Goal: Information Seeking & Learning: Learn about a topic

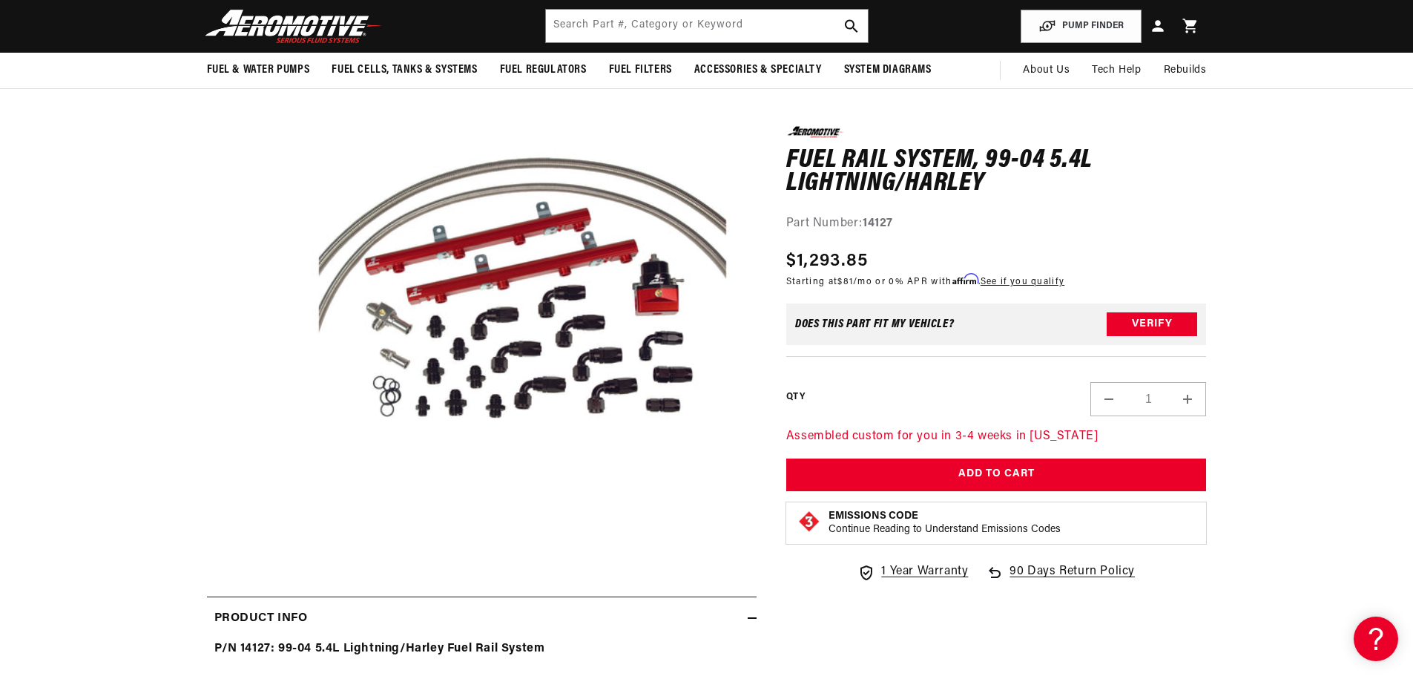
scroll to position [0, 2822]
click at [978, 330] on div "Does This part fit My vehicle? Verify" at bounding box center [996, 324] width 421 height 42
click at [965, 323] on div "Does This part fit My vehicle? Verify" at bounding box center [996, 324] width 421 height 42
click at [913, 323] on div "Does This part fit My vehicle?" at bounding box center [874, 324] width 159 height 12
click at [1172, 325] on button "Verify" at bounding box center [1152, 324] width 91 height 24
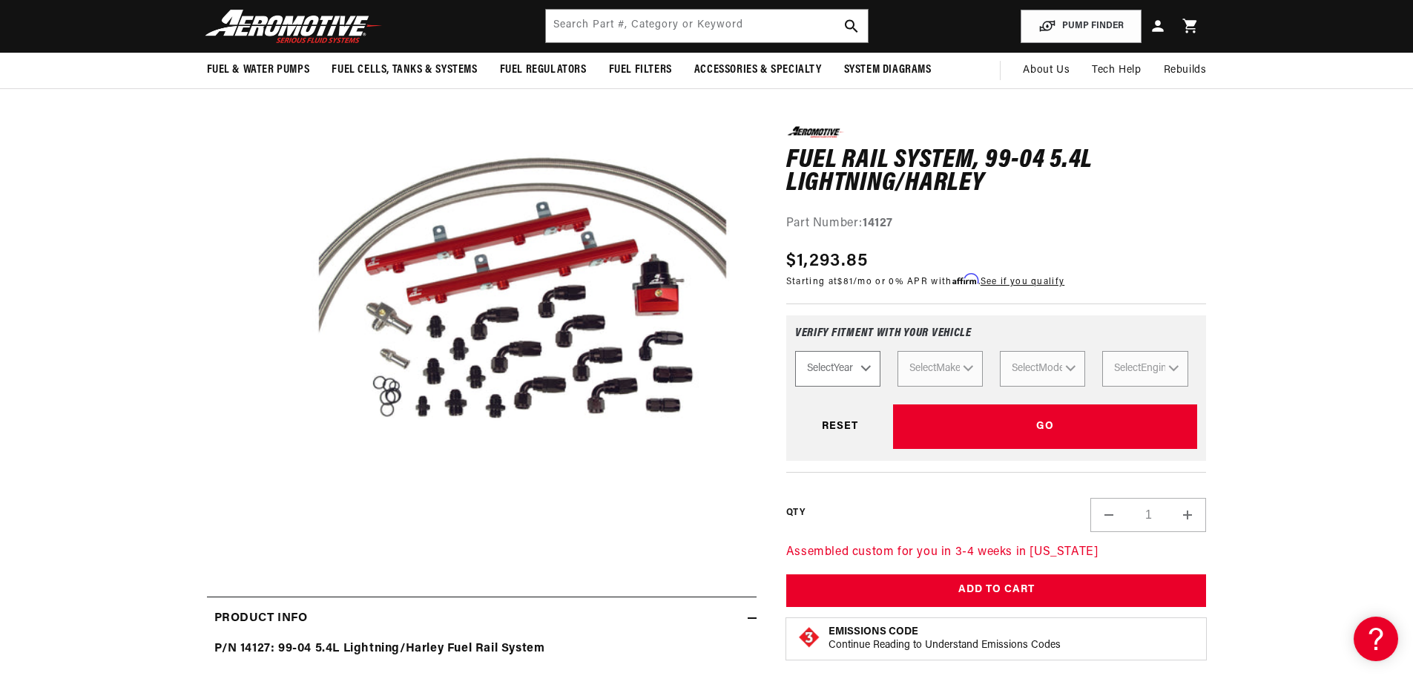
click at [872, 366] on select "Select Year 2023 2022 2021 2020 2019 2018 2017 2016 2015 2014 2013 2012 2011 20…" at bounding box center [837, 369] width 85 height 36
select select "2001"
click at [795, 351] on select "Select Year 2023 2022 2021 2020 2019 2018 2017 2016 2015 2014 2013 2012 2011 20…" at bounding box center [837, 369] width 85 height 36
click at [973, 368] on div "Select Year 2023 2022 2021 2020 2019 2018 2017 2016 2015 2014 2013 2012 2011 20…" at bounding box center [996, 369] width 403 height 36
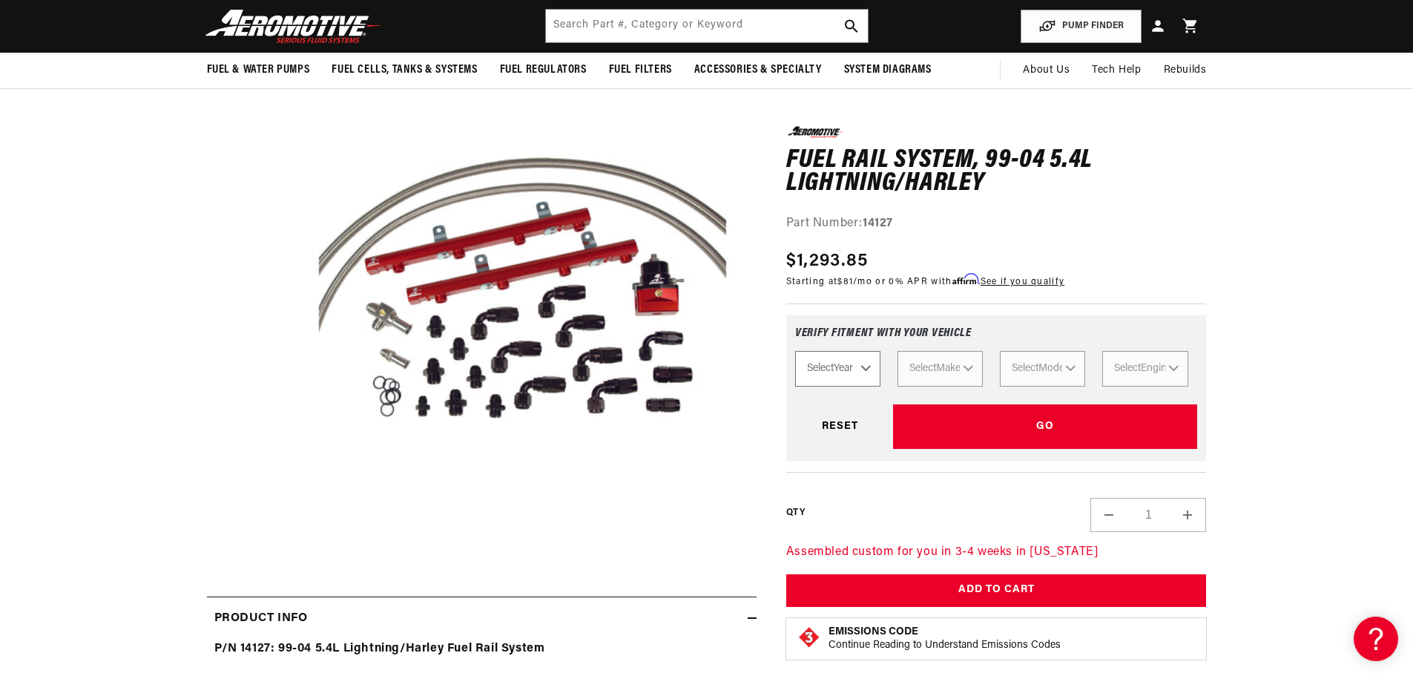
select select "2001"
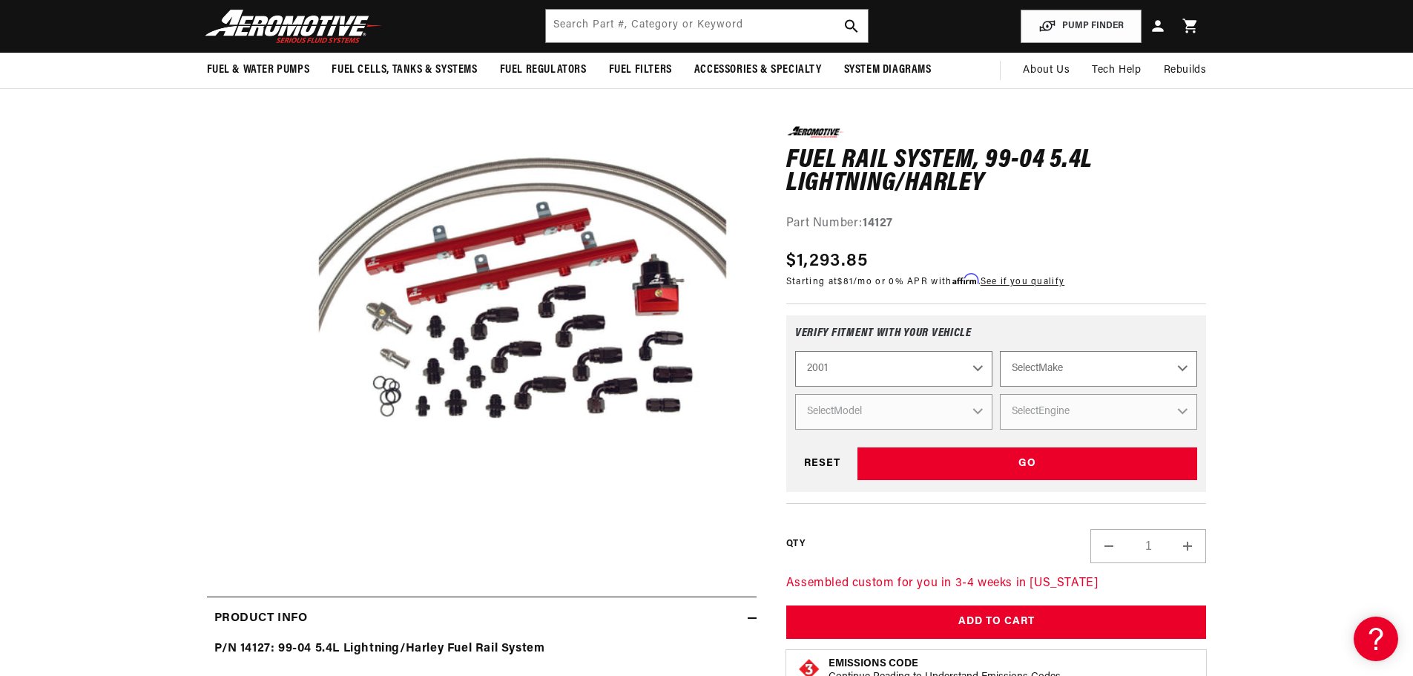
click at [1081, 368] on select "Select Make Acura Chevrolet Ford GMC Honda Hyundai Jeep Lincoln Mazda Nissan Po…" at bounding box center [1098, 369] width 197 height 36
select select "Ford"
click at [1000, 351] on select "Select Make Acura Chevrolet Ford GMC Honda Hyundai Jeep Lincoln Mazda Nissan Po…" at bounding box center [1098, 369] width 197 height 36
select select "Ford"
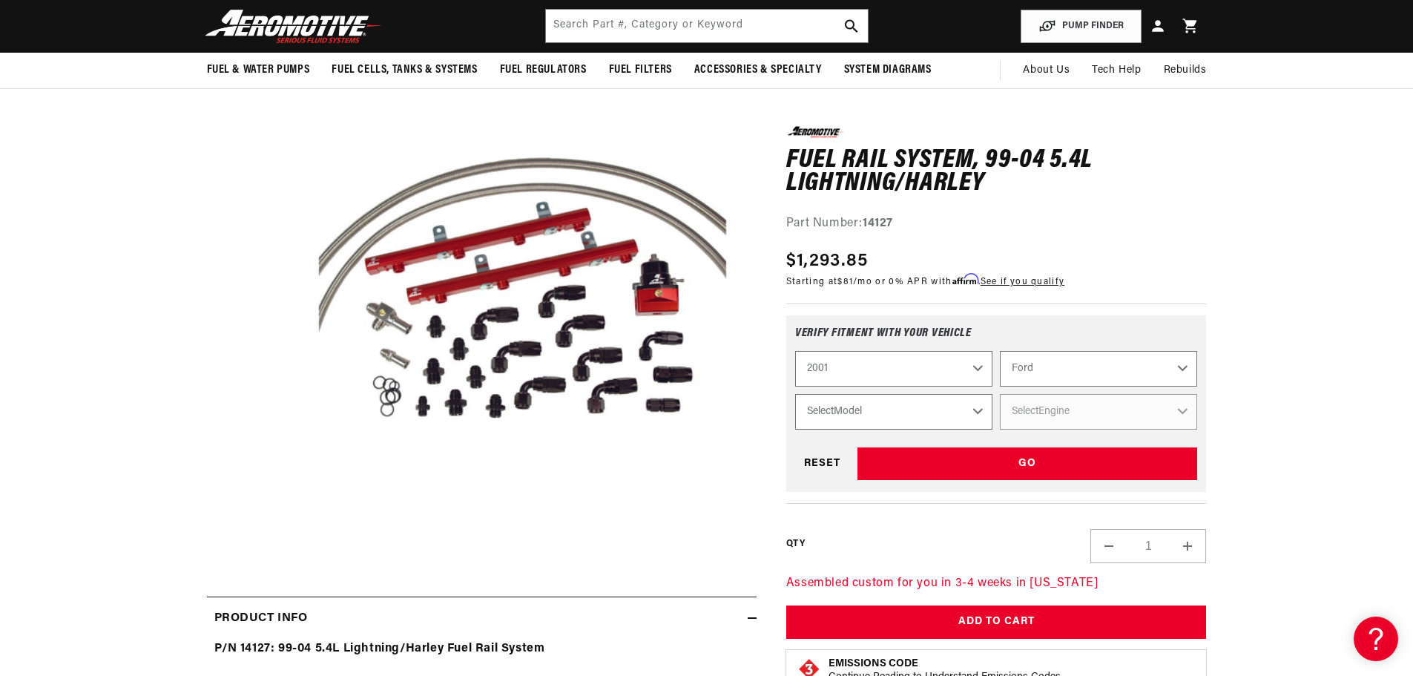
click at [979, 415] on select "Select Model Expedition F-150 F-250 Mustang" at bounding box center [893, 412] width 197 height 36
select select "F-150"
click at [795, 394] on select "Select Model Expedition F-150 F-250 Mustang" at bounding box center [893, 412] width 197 height 36
select select "F-150"
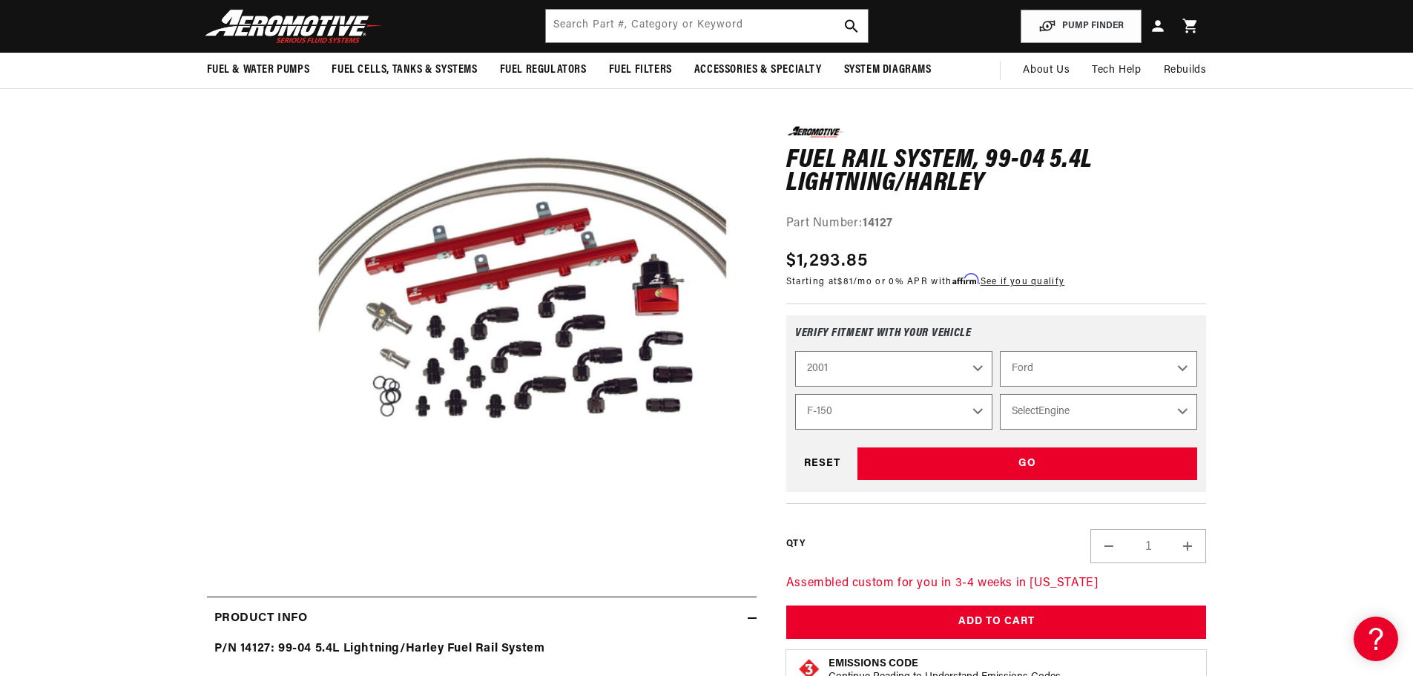
click at [1092, 411] on select "Select Engine 4.2L 4.6L 5.4L" at bounding box center [1098, 412] width 197 height 36
select select "5.4L"
click at [1000, 394] on select "Select Engine 4.2L 4.6L 5.4L" at bounding box center [1098, 412] width 197 height 36
select select "Engine"
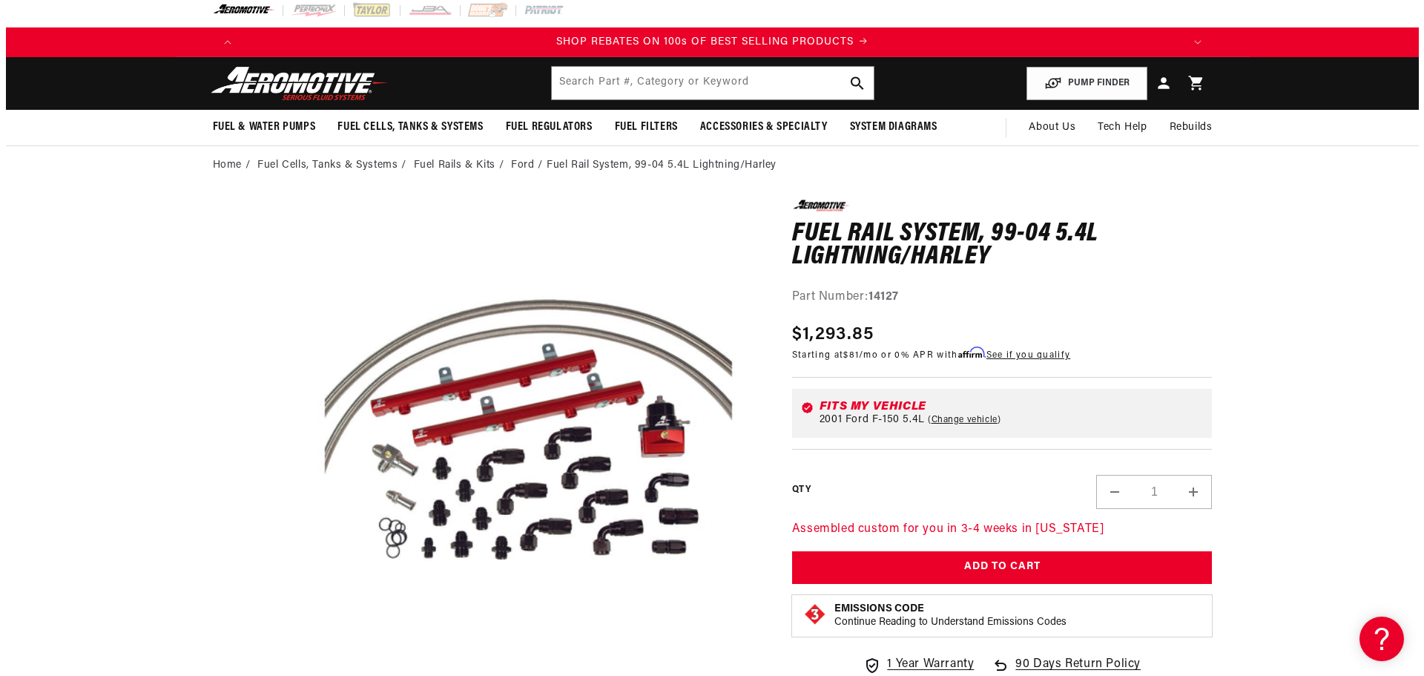
scroll to position [0, 0]
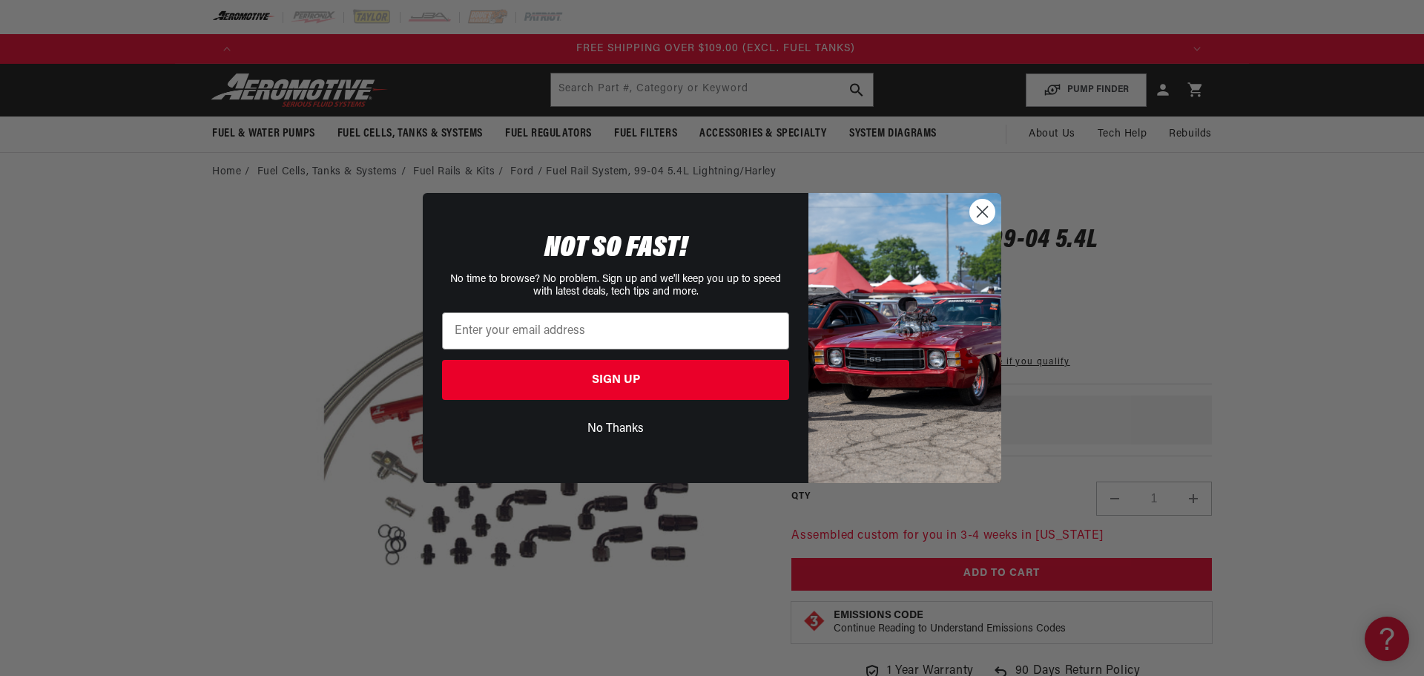
click at [985, 220] on circle "Close dialog" at bounding box center [982, 212] width 24 height 24
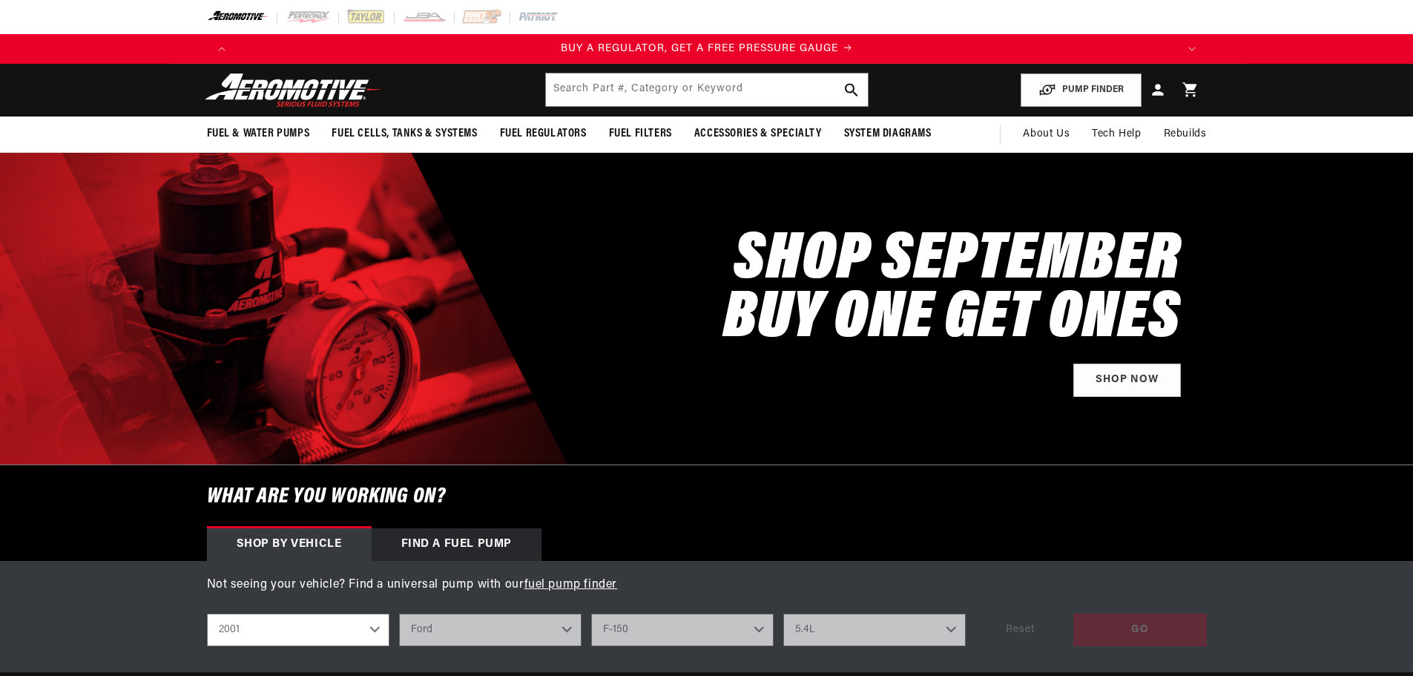
select select "Year"
select select "2001"
select select "Ford"
select select "F-150"
select select "5.4L"
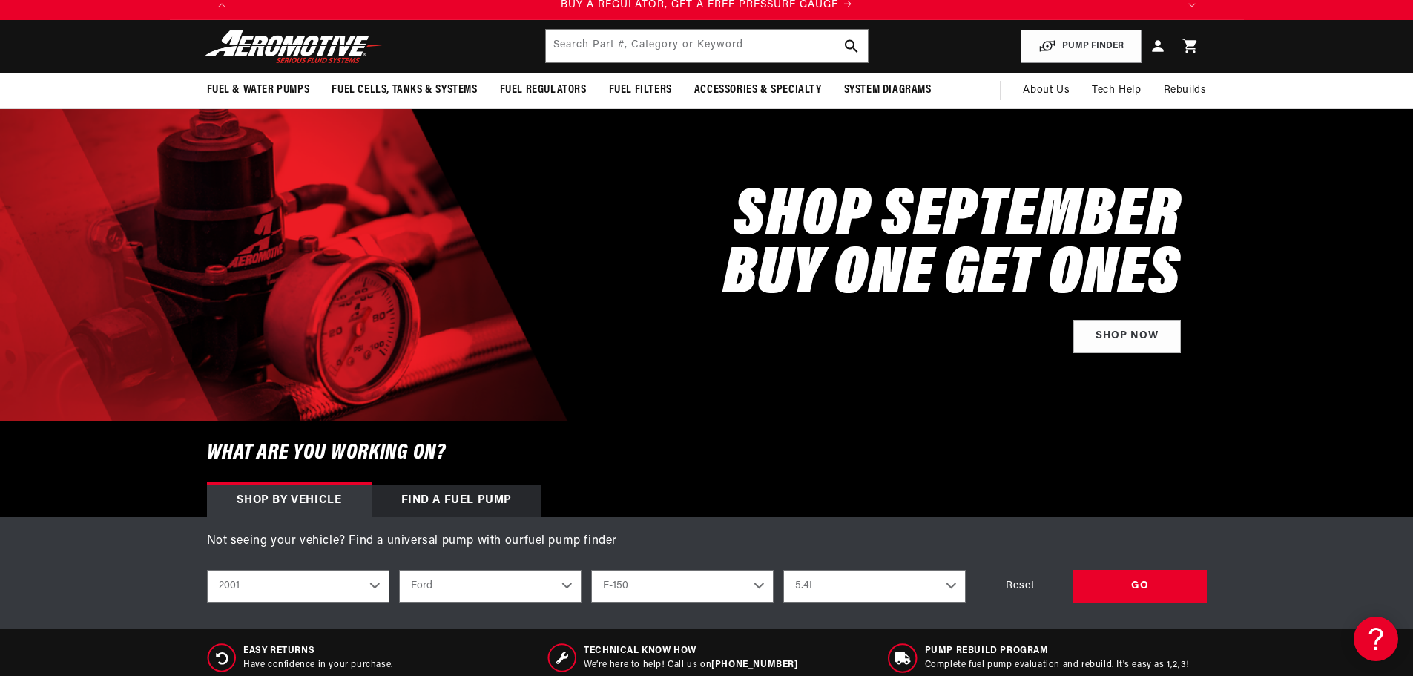
scroll to position [74, 0]
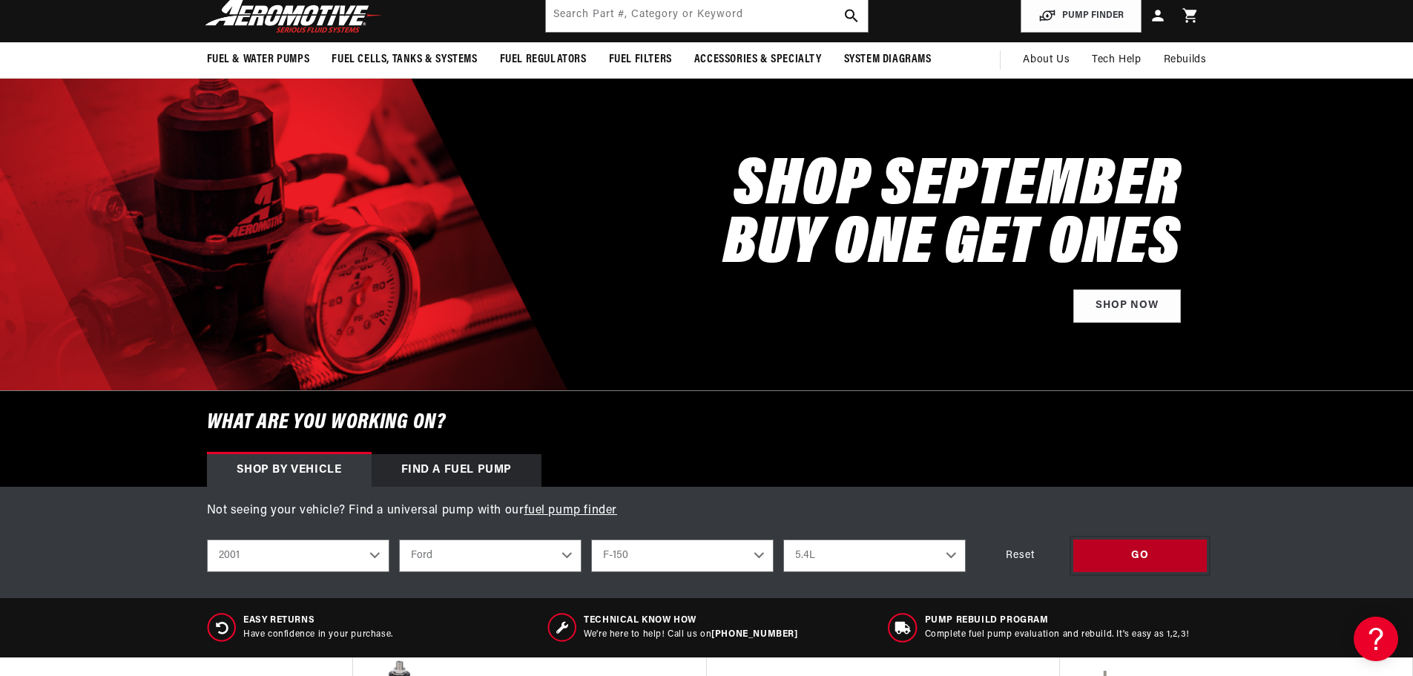
click at [1134, 557] on div "GO" at bounding box center [1140, 555] width 134 height 33
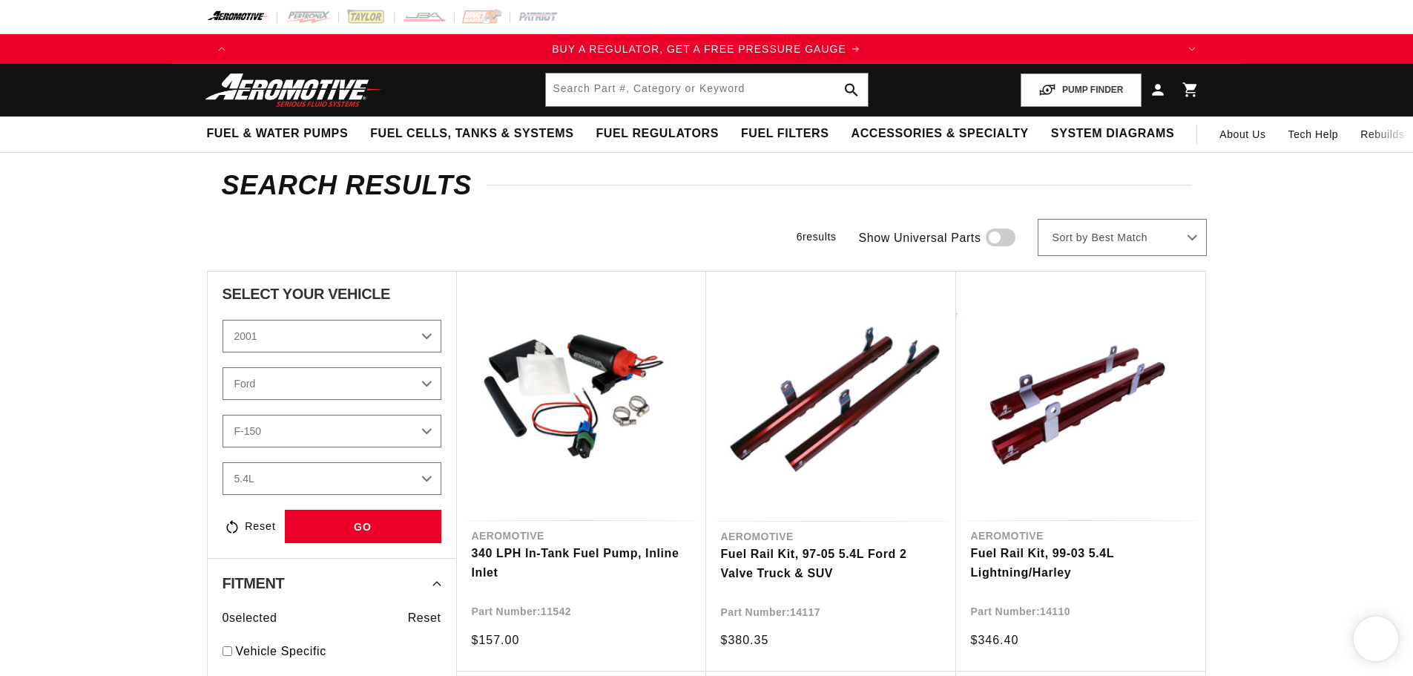
select select "2001"
select select "Ford"
select select "F-150"
select select "5.4L"
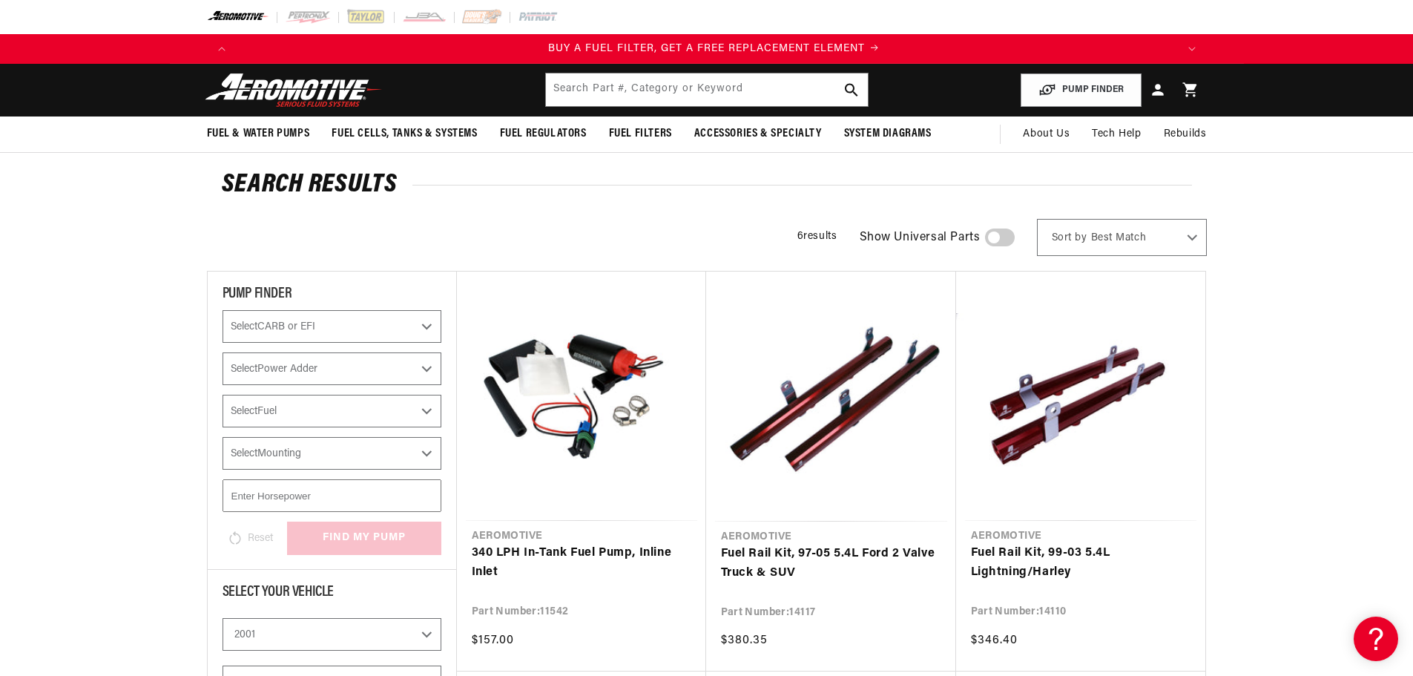
scroll to position [0, 941]
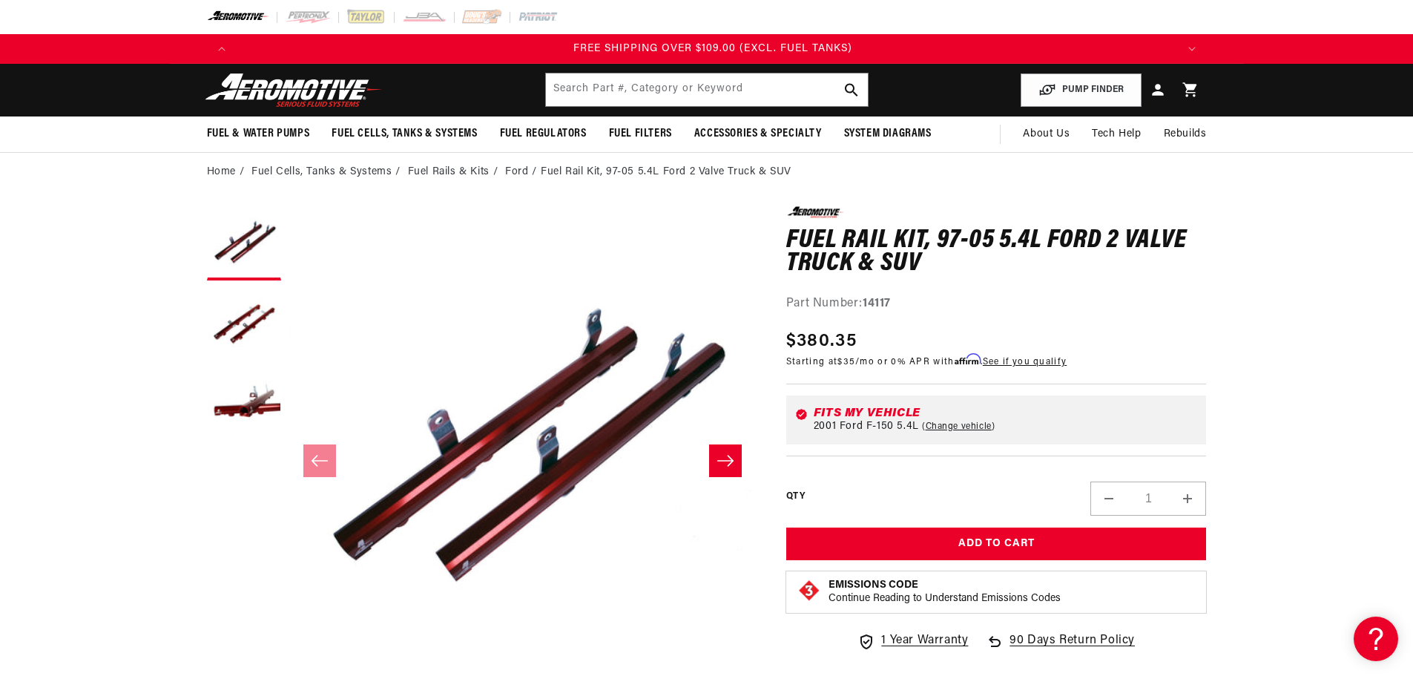
scroll to position [0, 2822]
click at [722, 467] on icon "Slide right" at bounding box center [726, 460] width 18 height 15
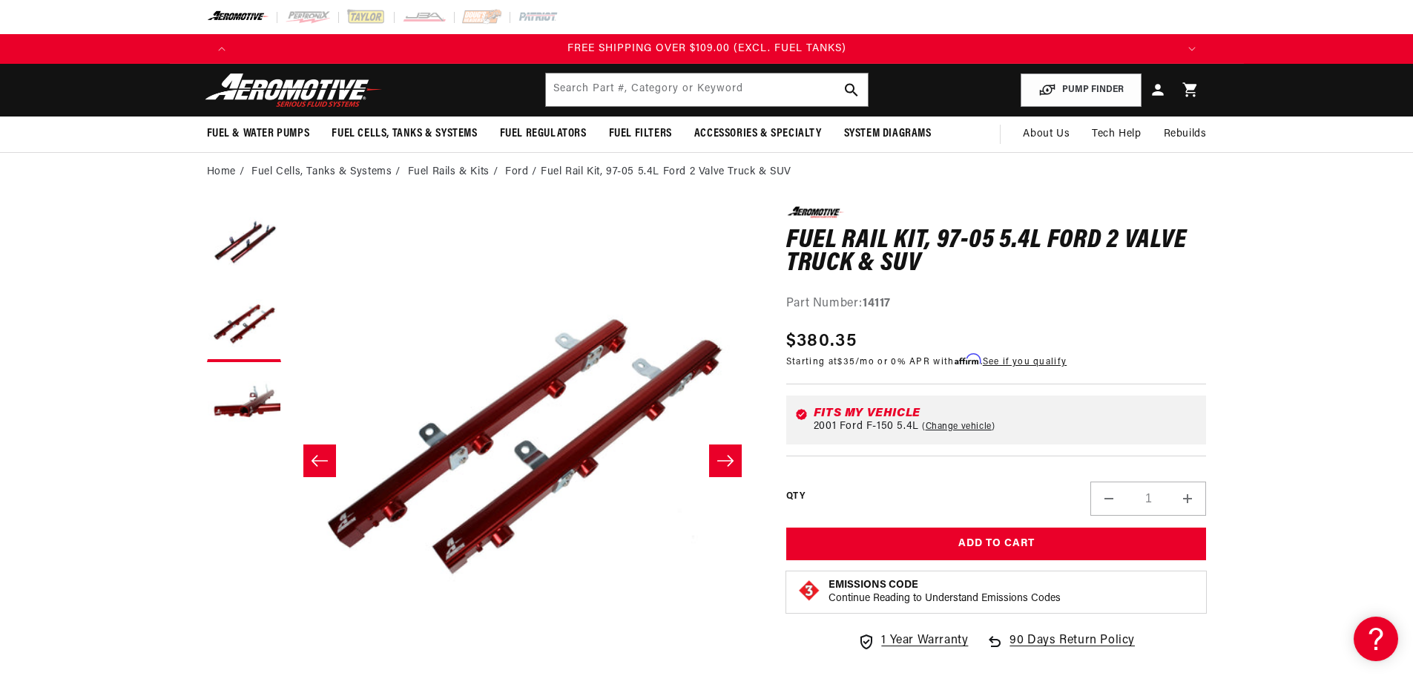
click at [722, 467] on icon "Slide right" at bounding box center [726, 460] width 18 height 15
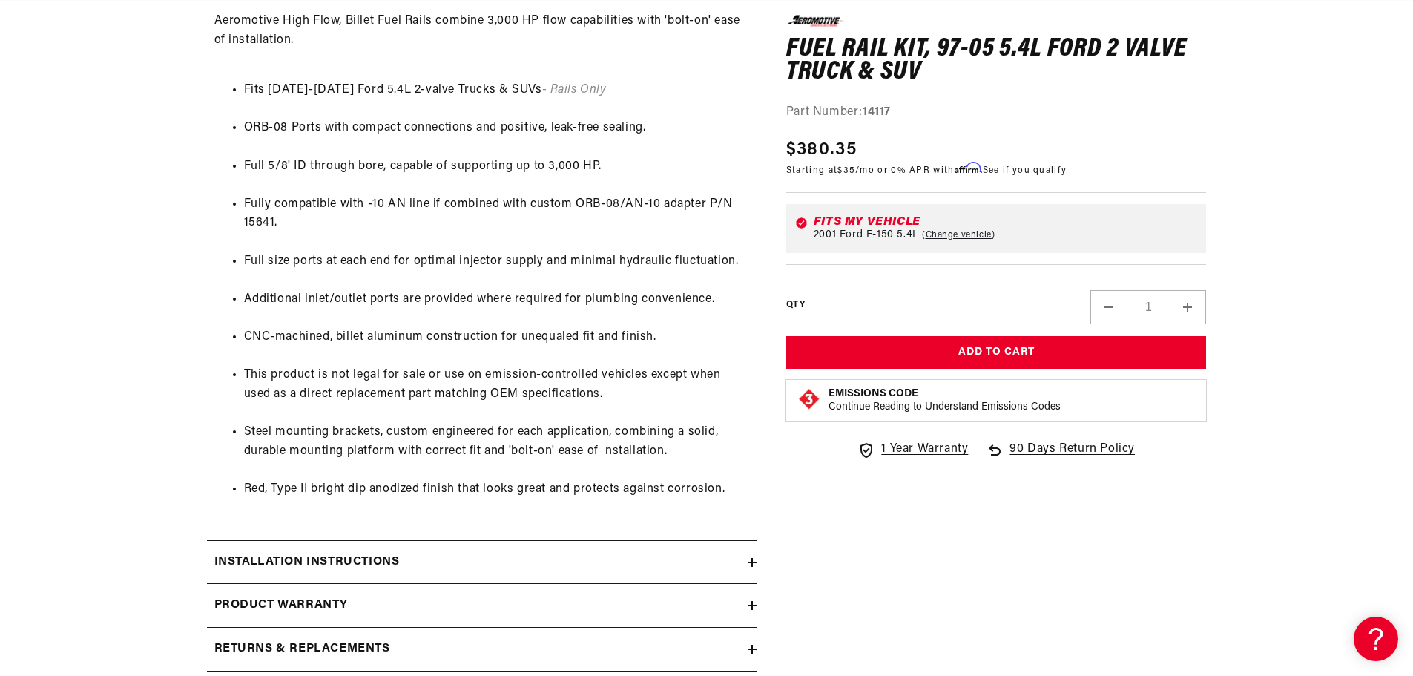
scroll to position [816, 0]
click at [646, 551] on div "Installation Instructions" at bounding box center [477, 559] width 541 height 19
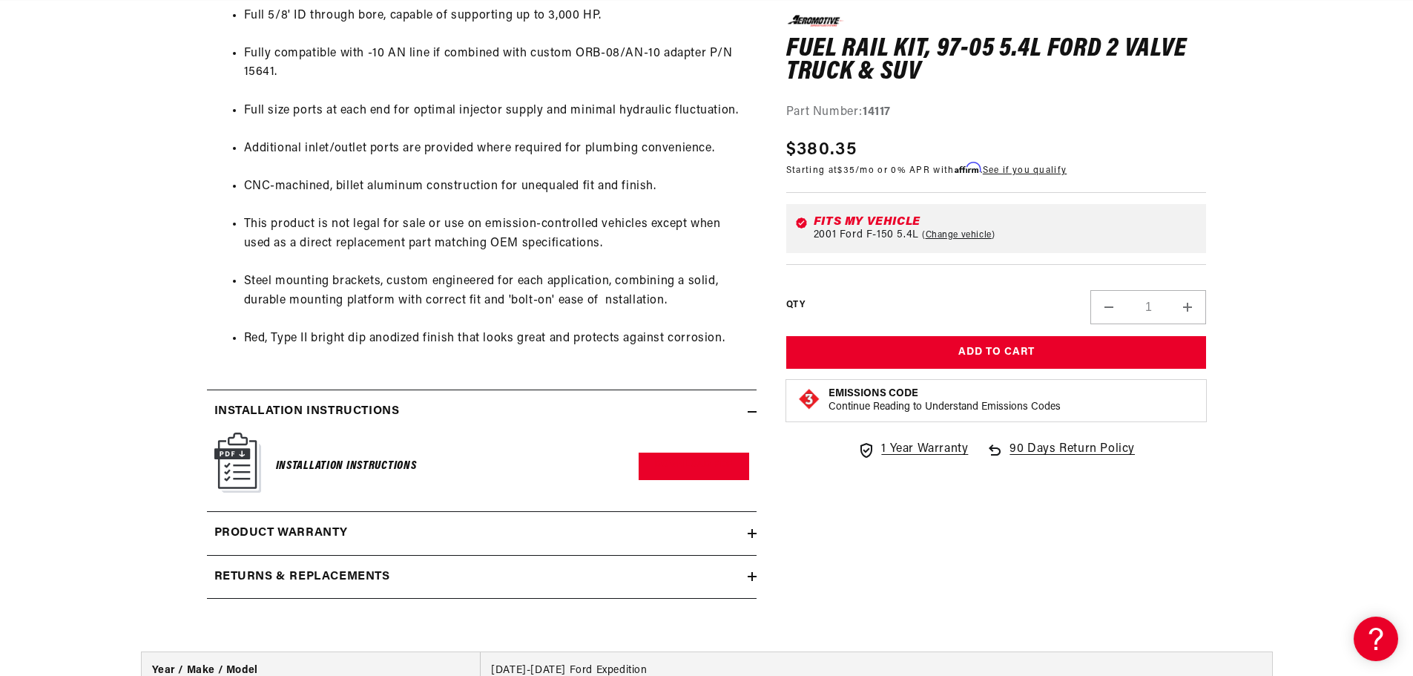
click at [414, 536] on div "Product warranty" at bounding box center [477, 533] width 541 height 19
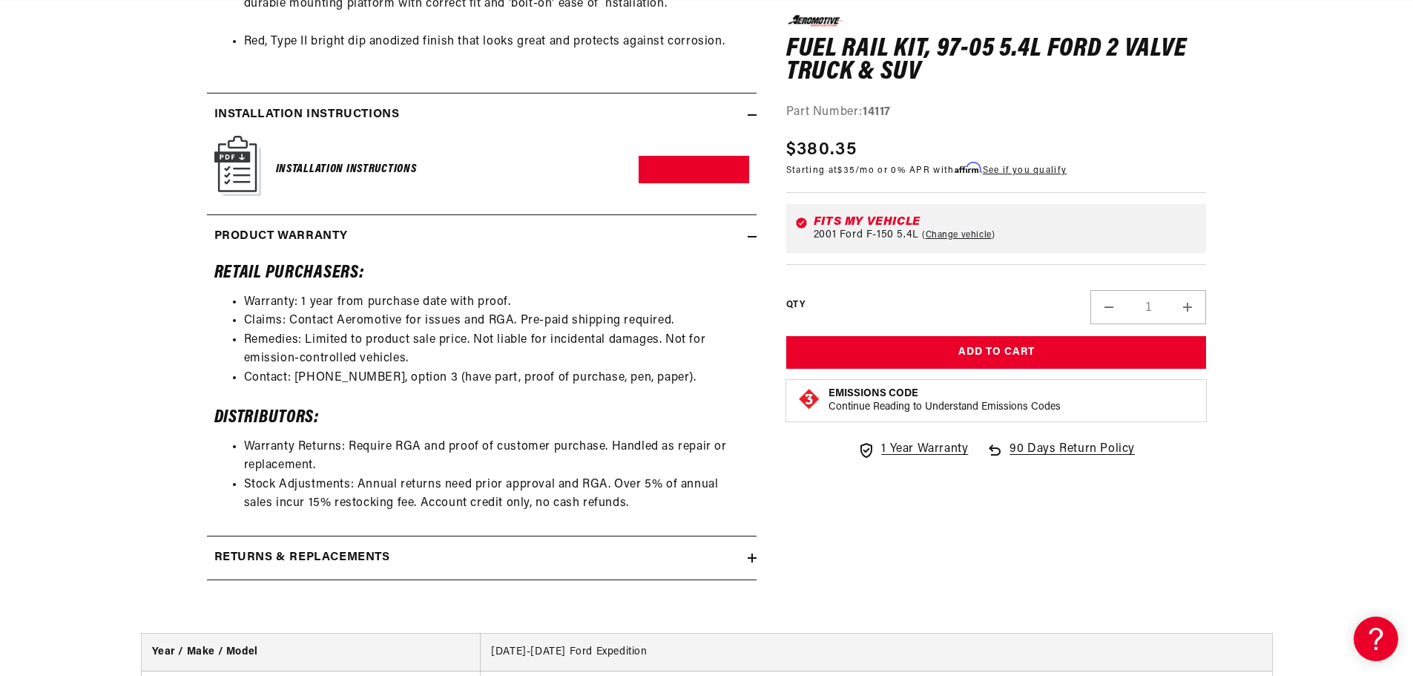
click at [490, 559] on div "Returns & replacements" at bounding box center [477, 557] width 541 height 19
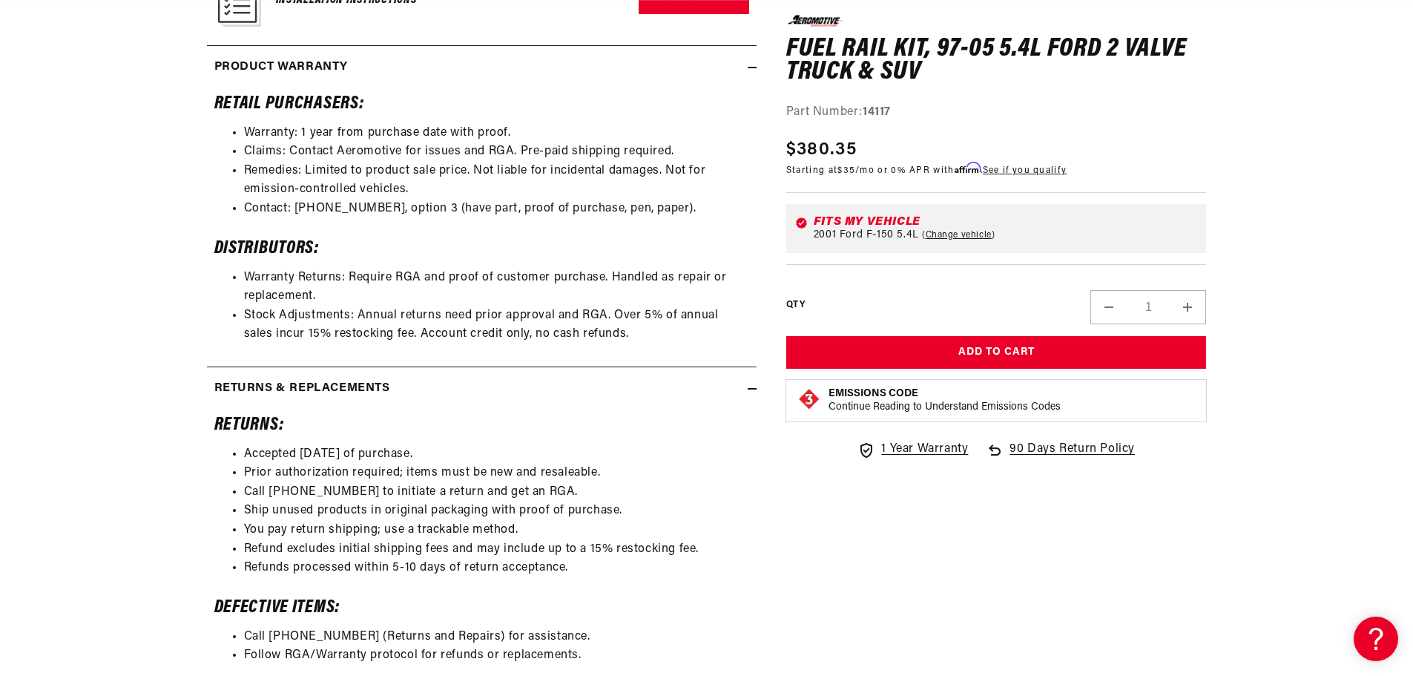
scroll to position [1484, 0]
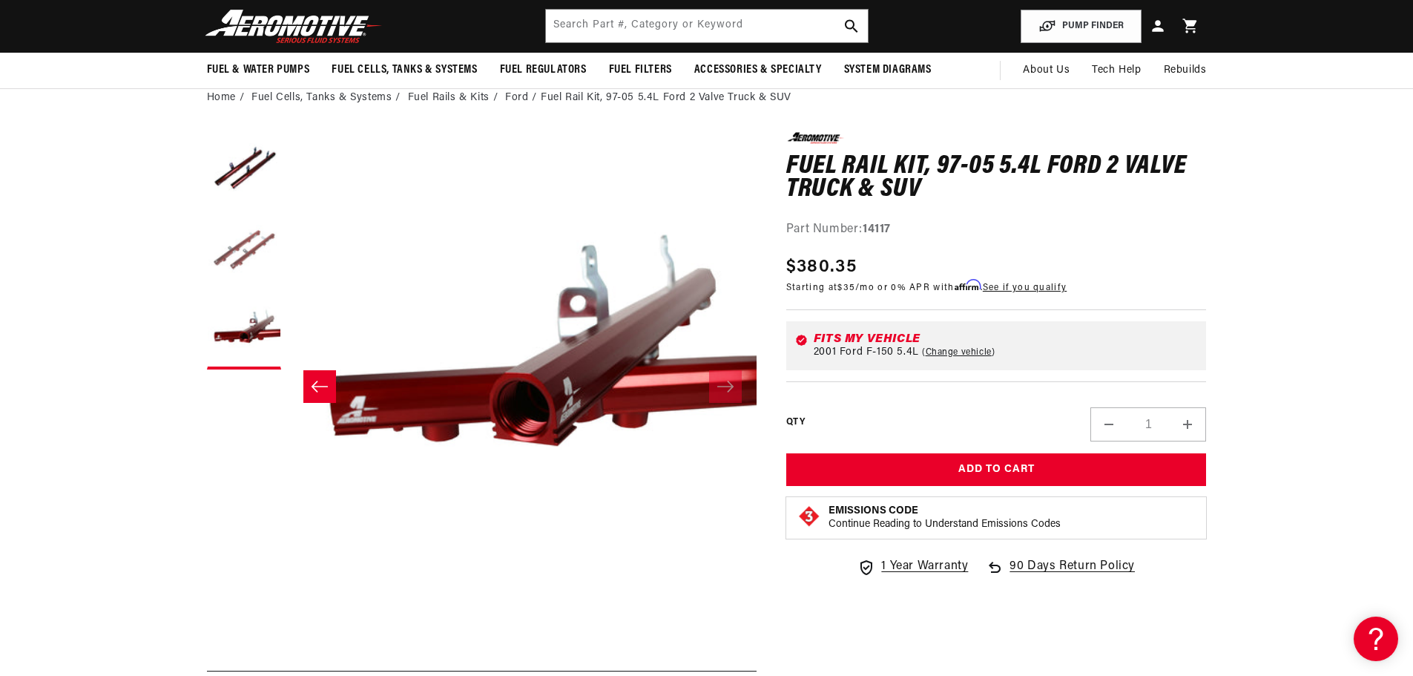
click at [220, 259] on button "Load image 2 in gallery view" at bounding box center [244, 251] width 74 height 74
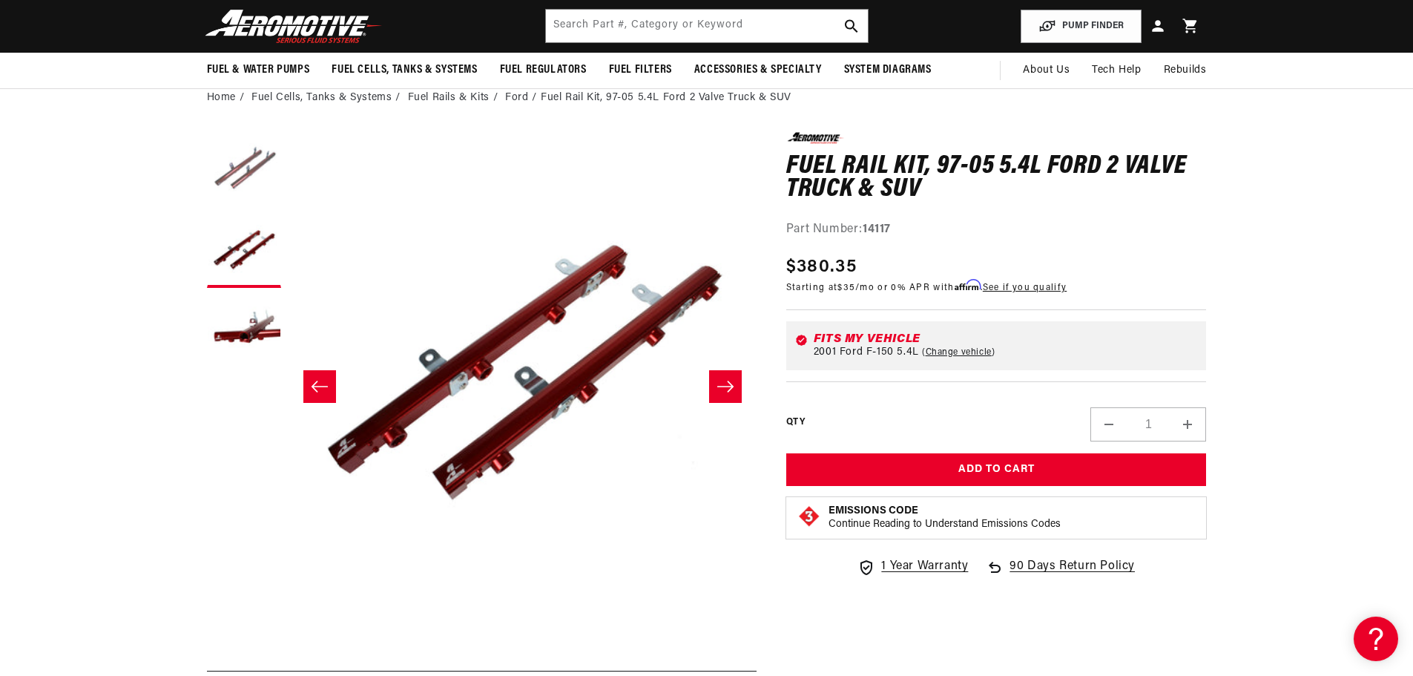
click at [227, 162] on button "Load image 1 in gallery view" at bounding box center [244, 169] width 74 height 74
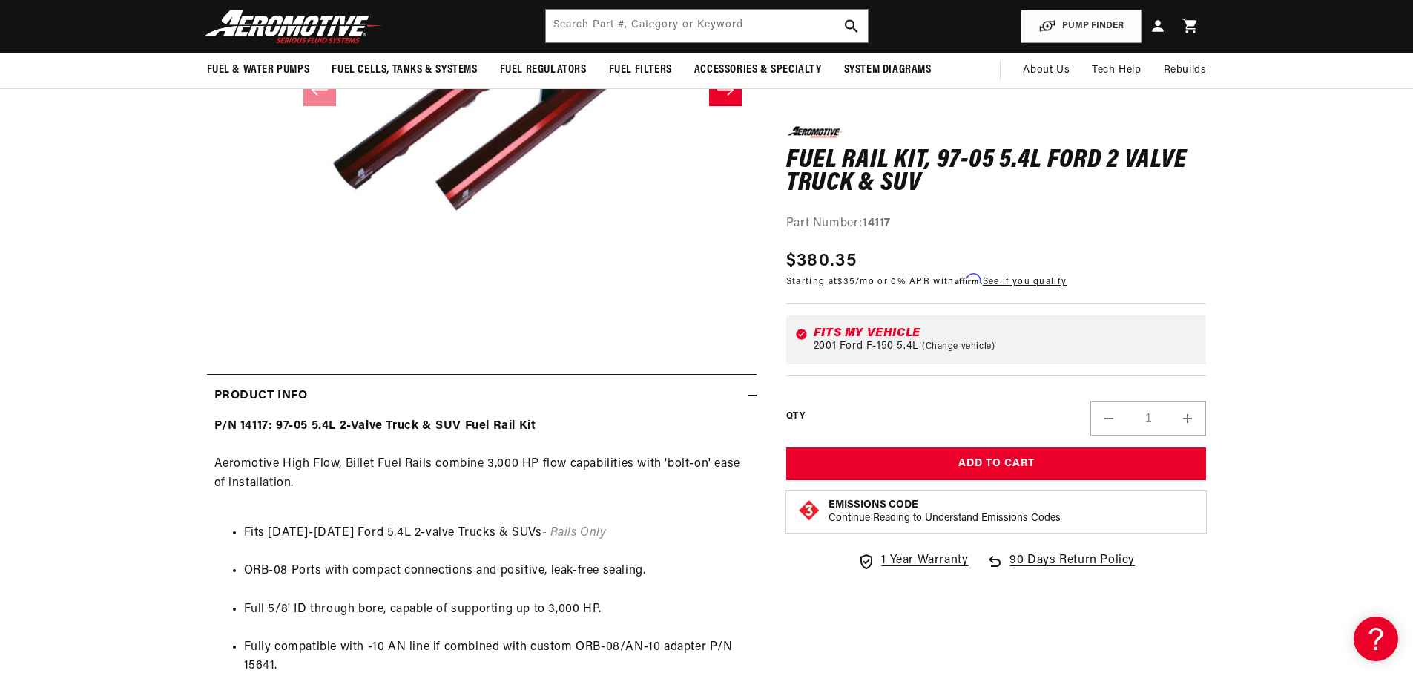
scroll to position [0, 0]
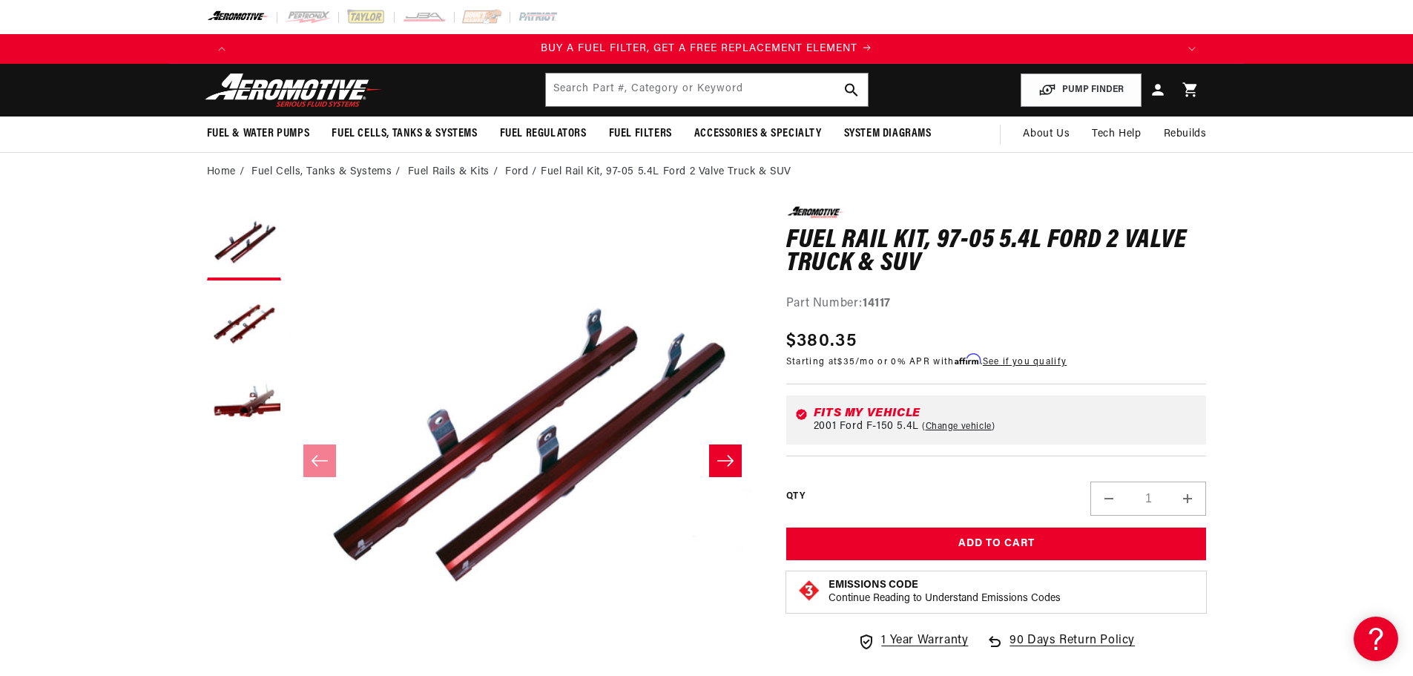
click at [285, 410] on media-gallery "Image 1 is now available in gallery view Skip to product information Open media…" at bounding box center [482, 460] width 550 height 508
click at [278, 407] on button "Load image 3 in gallery view" at bounding box center [244, 406] width 74 height 74
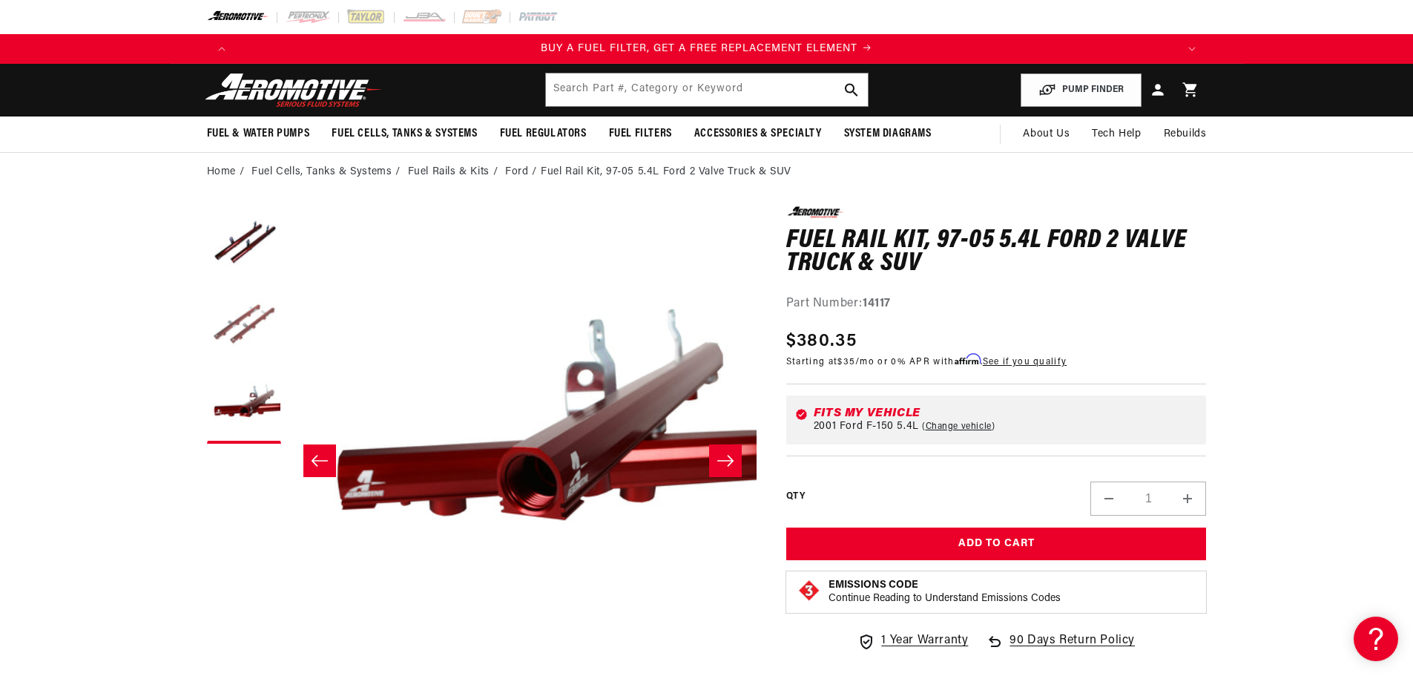
scroll to position [0, 937]
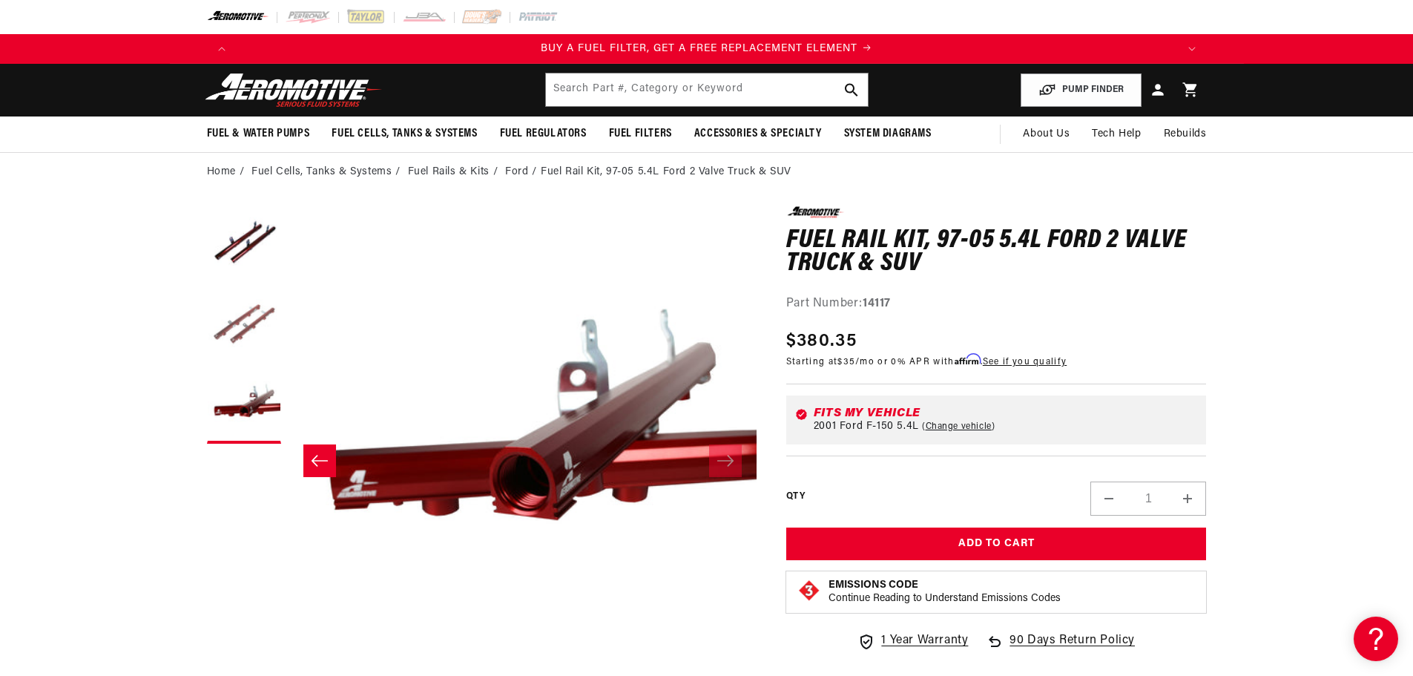
click at [262, 332] on button "Load image 2 in gallery view" at bounding box center [244, 325] width 74 height 74
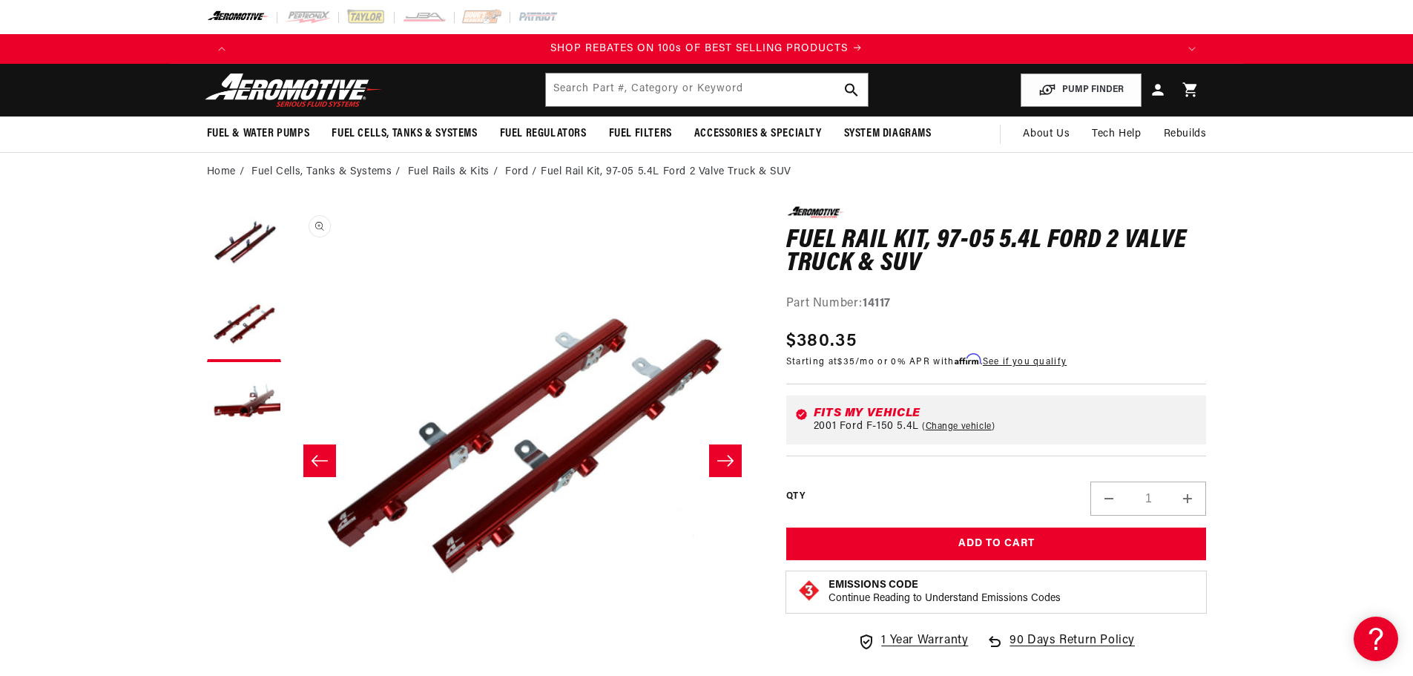
scroll to position [0, 468]
